Goal: Check status: Check status

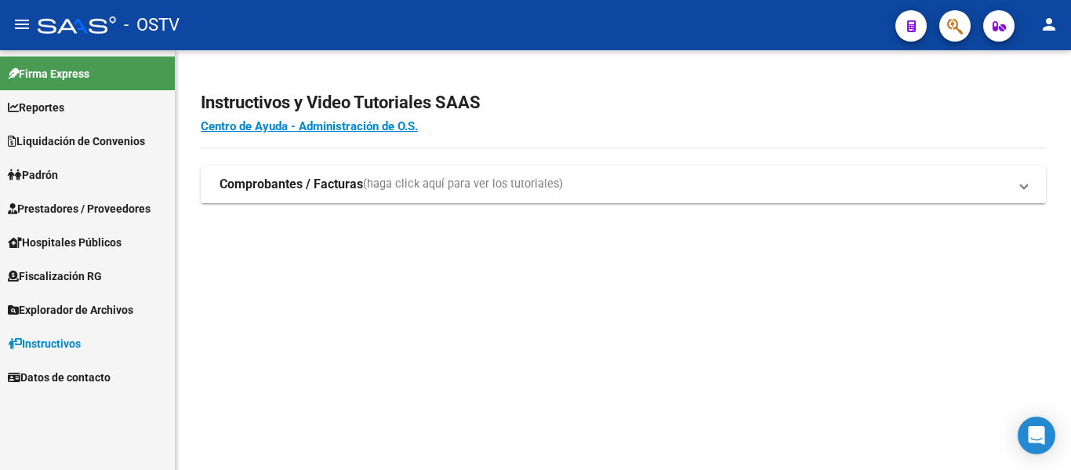
click at [41, 173] on span "Padrón" at bounding box center [33, 174] width 50 height 17
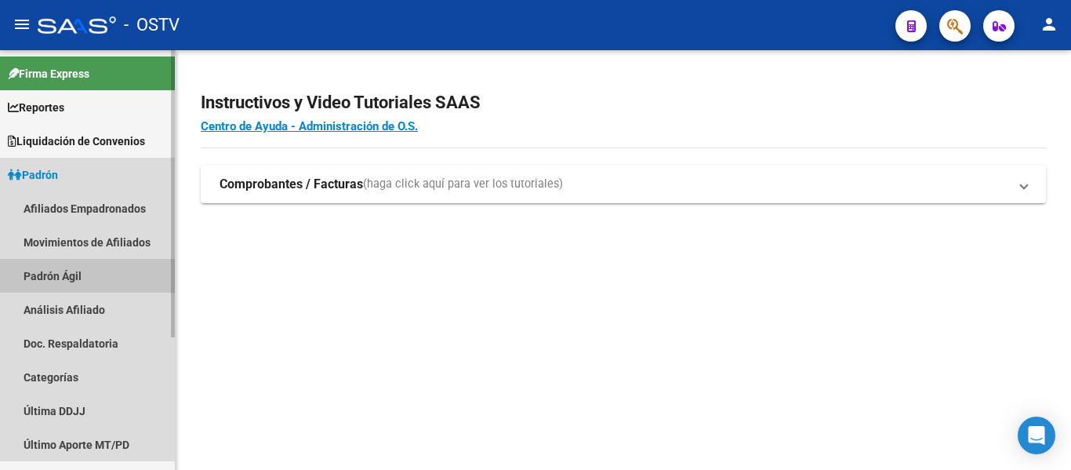
click at [67, 285] on link "Padrón Ágil" at bounding box center [87, 276] width 175 height 34
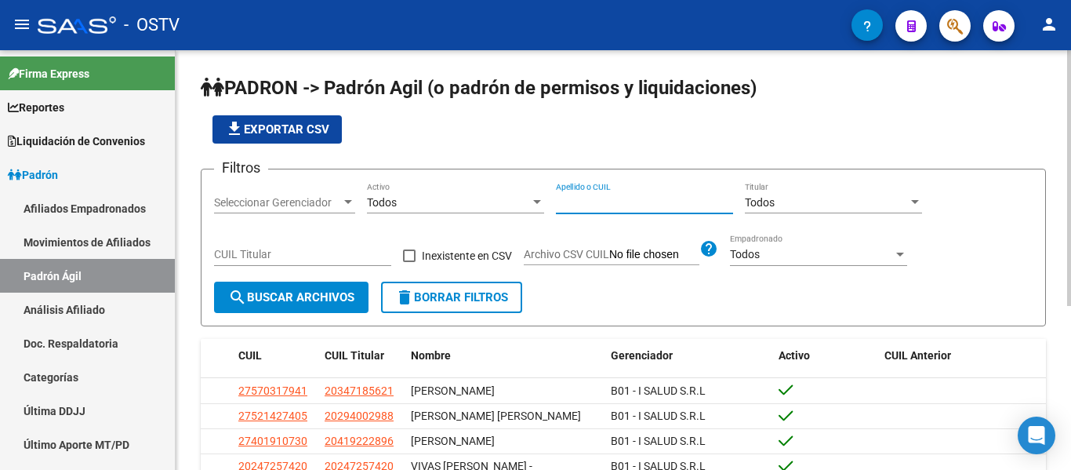
click at [570, 208] on input "Apellido o CUIL" at bounding box center [644, 202] width 177 height 13
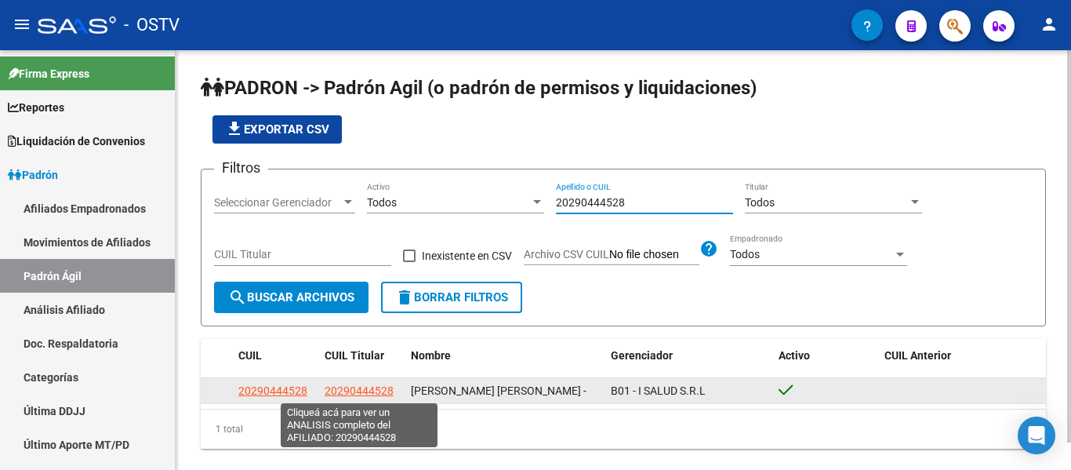
type input "20290444528"
click at [359, 384] on span "20290444528" at bounding box center [358, 390] width 69 height 13
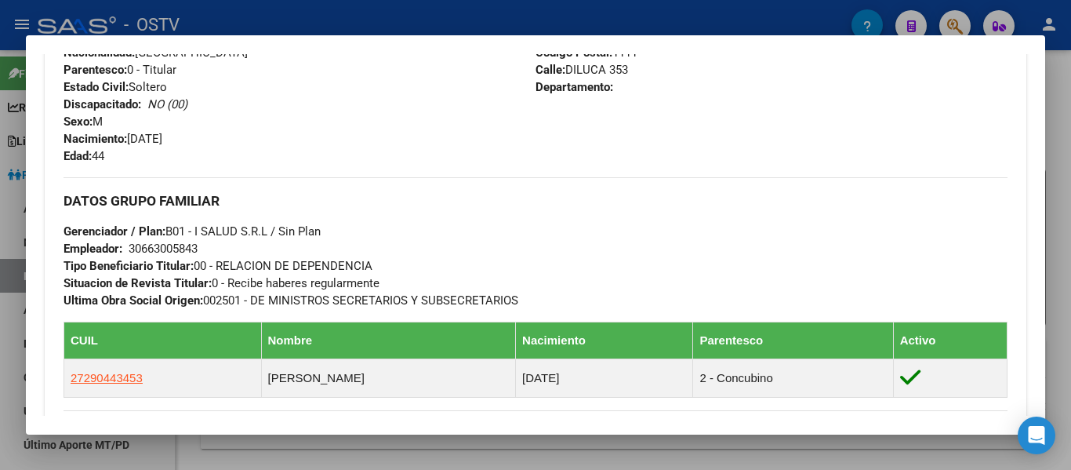
scroll to position [853, 0]
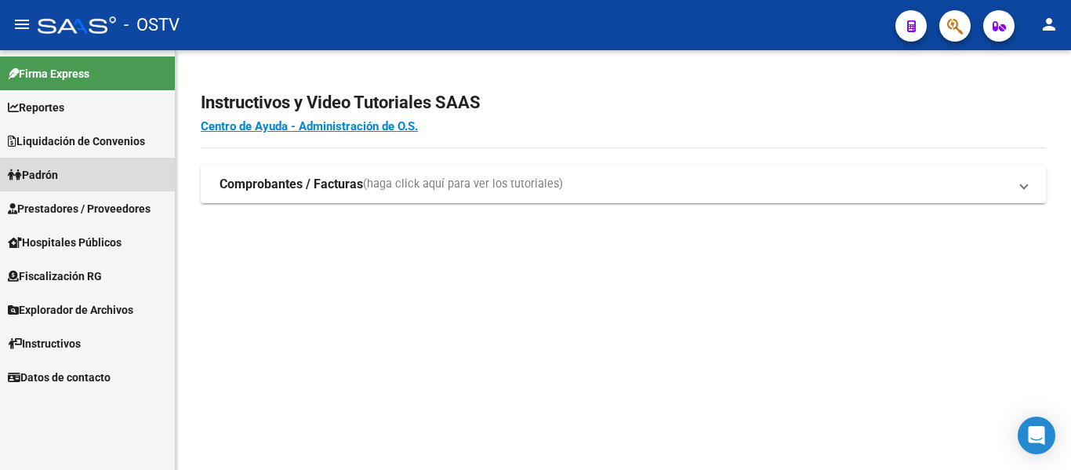
click at [67, 171] on link "Padrón" at bounding box center [87, 175] width 175 height 34
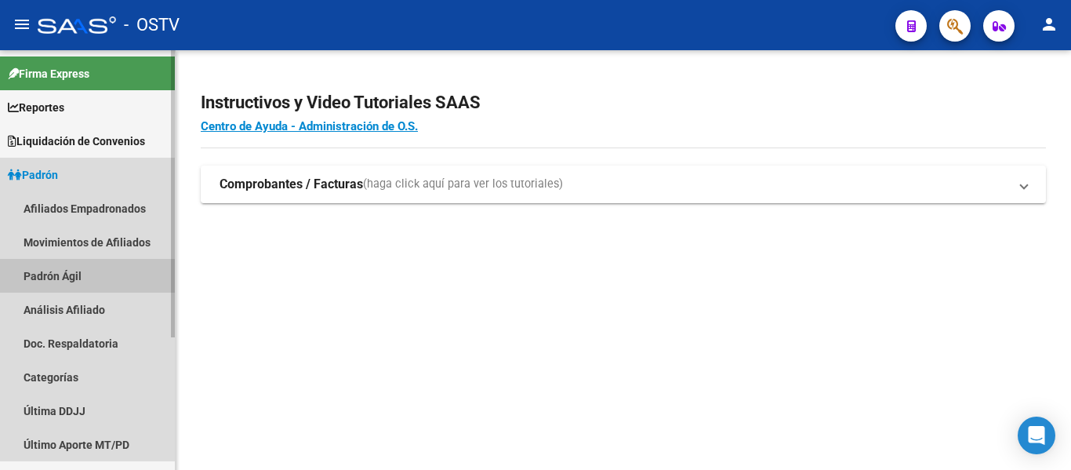
click at [62, 271] on link "Padrón Ágil" at bounding box center [87, 276] width 175 height 34
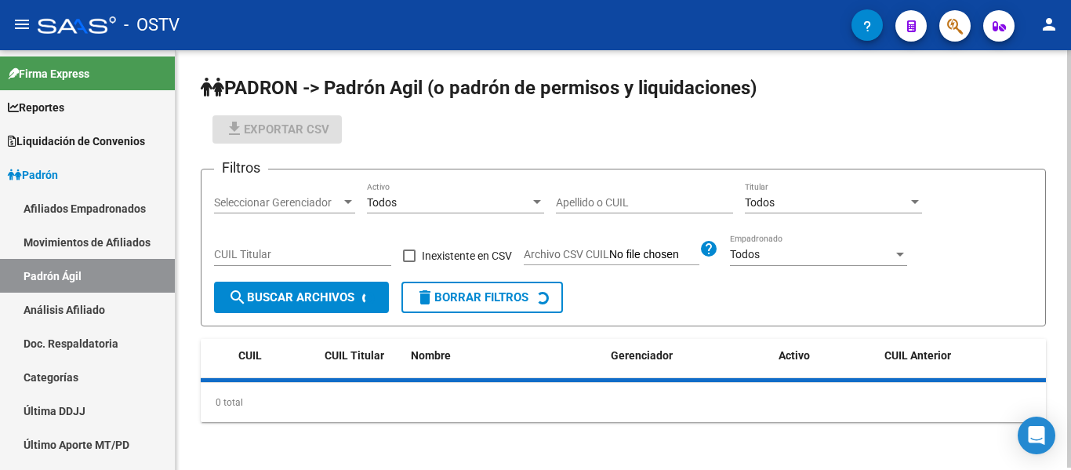
click at [568, 199] on input "Apellido o CUIL" at bounding box center [644, 202] width 177 height 13
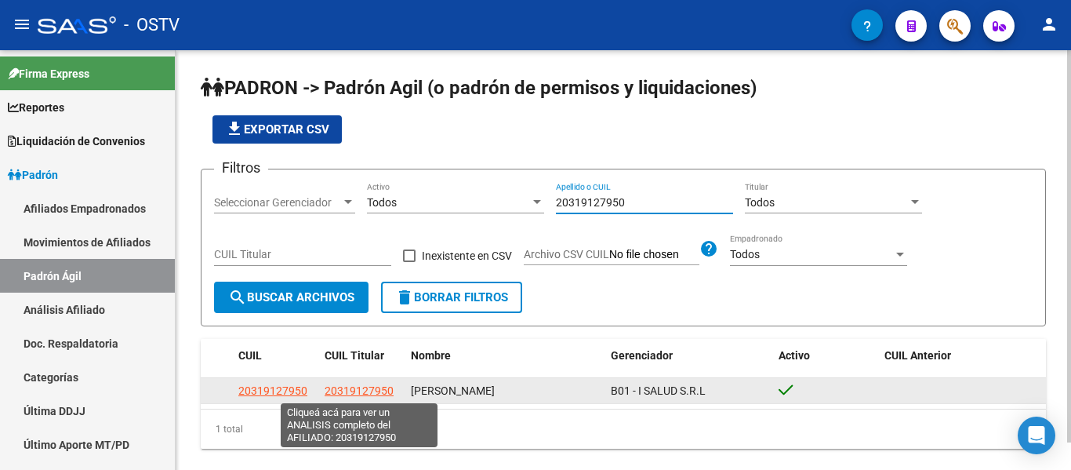
type input "20319127950"
click at [347, 388] on span "20319127950" at bounding box center [358, 390] width 69 height 13
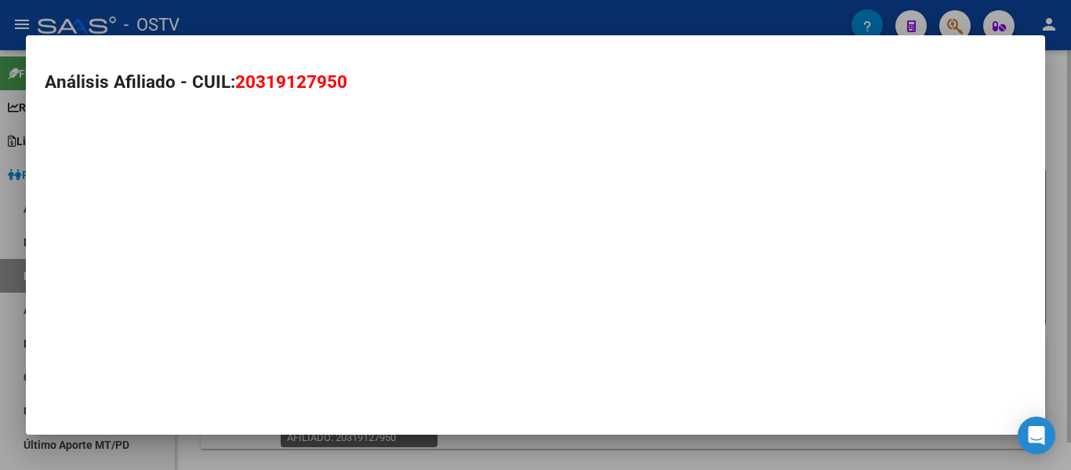
type textarea "20319127950"
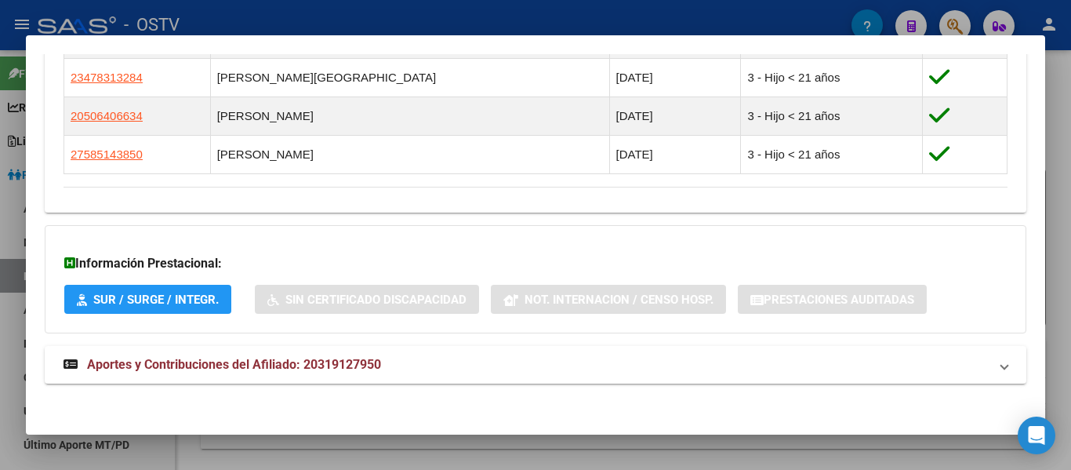
scroll to position [669, 0]
